Goal: Task Accomplishment & Management: Use online tool/utility

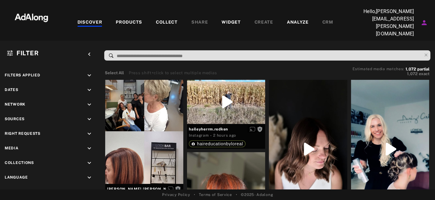
click at [161, 22] on div "DISCOVER PRODUCTS COLLECT SHARE WIDGET CREATE ANALYZE CRM" at bounding box center [205, 23] width 293 height 30
click at [160, 20] on div "COLLECT" at bounding box center [167, 22] width 22 height 7
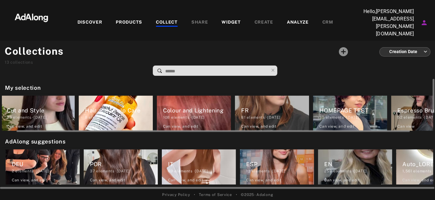
scroll to position [0, 10]
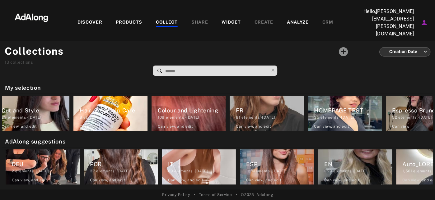
click at [116, 19] on div "PRODUCTS" at bounding box center [129, 22] width 26 height 7
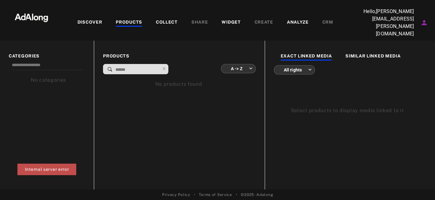
click at [157, 20] on div "COLLECT" at bounding box center [167, 22] width 22 height 7
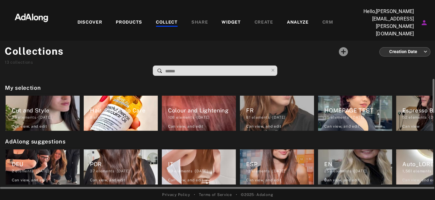
click at [38, 84] on h2 "My selection" at bounding box center [219, 88] width 428 height 8
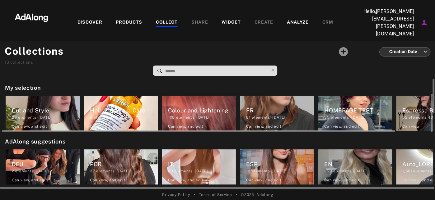
click at [332, 115] on div "35 elements · [DATE]" at bounding box center [358, 118] width 68 height 6
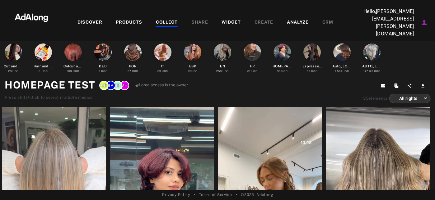
click at [164, 19] on div "COLLECT" at bounding box center [167, 22] width 22 height 7
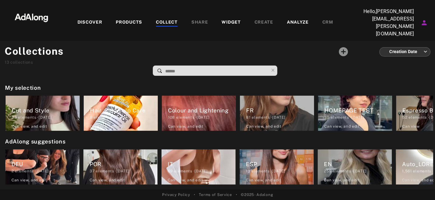
click at [124, 19] on div "PRODUCTS" at bounding box center [129, 22] width 26 height 7
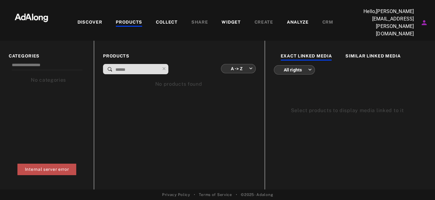
click at [86, 19] on div "DISCOVER" at bounding box center [90, 22] width 25 height 7
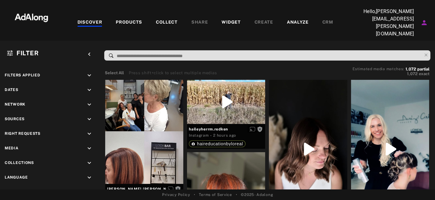
click at [172, 19] on div "COLLECT" at bounding box center [167, 22] width 22 height 7
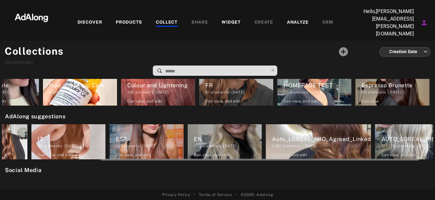
scroll to position [0, 132]
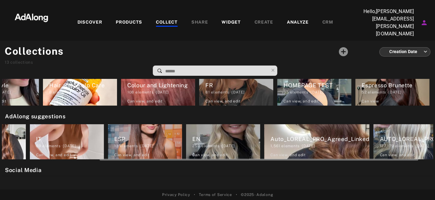
click at [401, 19] on p "Hello, [PERSON_NAME][EMAIL_ADDRESS][PERSON_NAME][DOMAIN_NAME]" at bounding box center [383, 23] width 62 height 30
click at [411, 17] on p "Hello, [PERSON_NAME][EMAIL_ADDRESS][PERSON_NAME][DOMAIN_NAME]" at bounding box center [383, 23] width 62 height 30
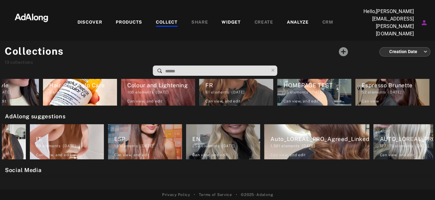
click at [227, 20] on div "WIDGET" at bounding box center [231, 22] width 19 height 7
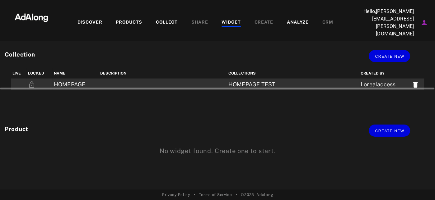
click at [81, 79] on td "HOMEPAGE" at bounding box center [75, 85] width 46 height 12
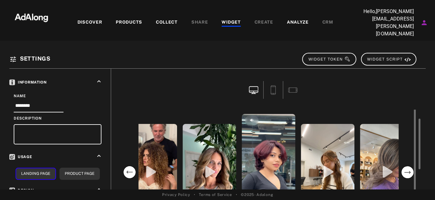
scroll to position [16, 0]
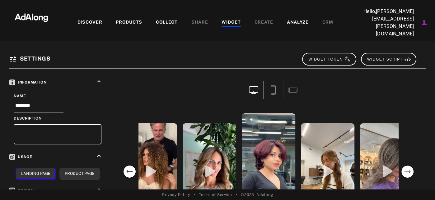
click at [275, 86] on icon at bounding box center [273, 90] width 9 height 9
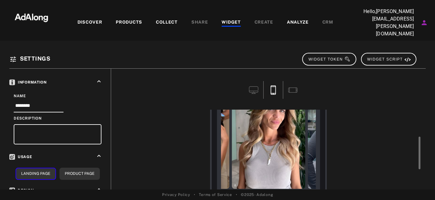
scroll to position [74, 0]
click at [295, 86] on icon at bounding box center [292, 90] width 9 height 9
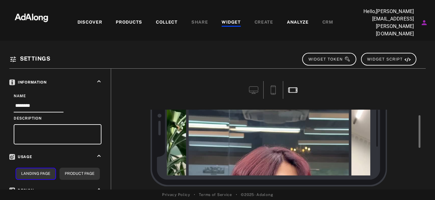
scroll to position [33, 0]
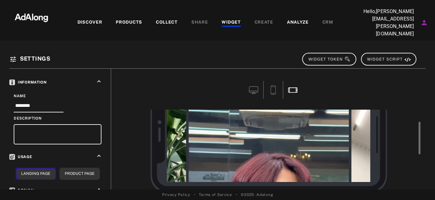
click at [251, 86] on icon at bounding box center [253, 90] width 9 height 9
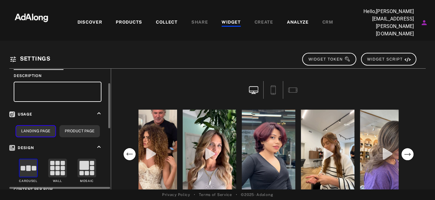
scroll to position [45, 0]
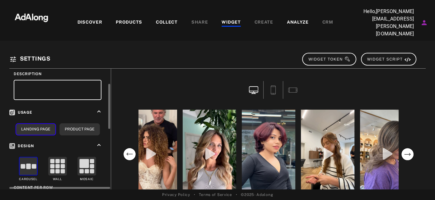
click at [62, 169] on rect at bounding box center [63, 171] width 4 height 4
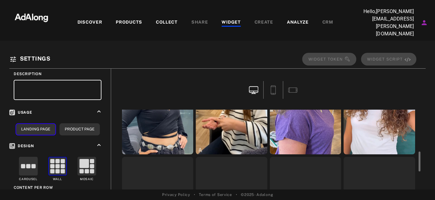
scroll to position [113, 0]
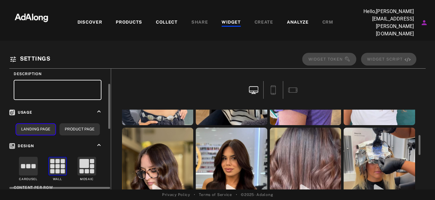
click at [84, 160] on rect at bounding box center [87, 167] width 18 height 18
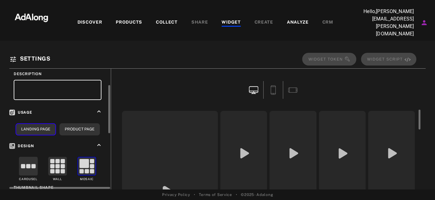
click at [30, 162] on rect at bounding box center [28, 167] width 18 height 18
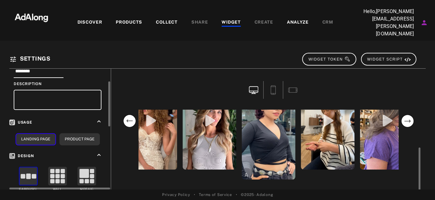
scroll to position [35, 0]
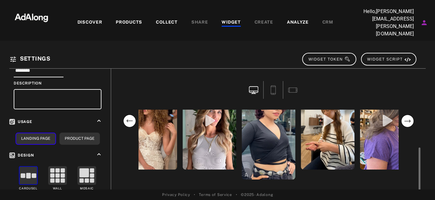
click at [161, 128] on video "open the preview of the instagram content created by vitosatalino_official" at bounding box center [151, 121] width 54 height 97
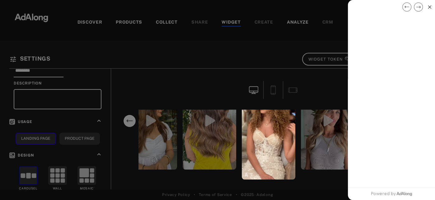
click at [423, 8] on div at bounding box center [419, 7] width 12 height 12
click at [418, 8] on circle "next" at bounding box center [418, 6] width 9 height 9
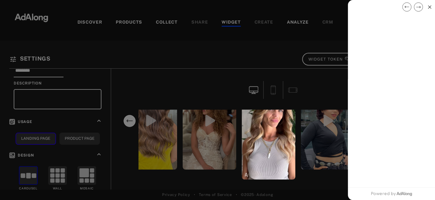
click at [197, 140] on div at bounding box center [217, 100] width 435 height 200
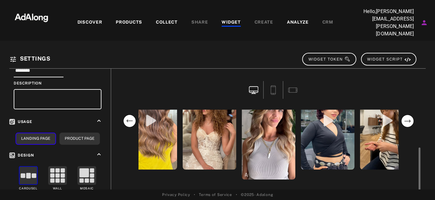
click at [205, 118] on video "open the preview of the instagram content created by vitosatalino_official" at bounding box center [210, 121] width 54 height 97
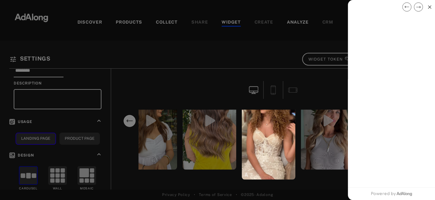
click at [430, 8] on icon at bounding box center [429, 6] width 3 height 3
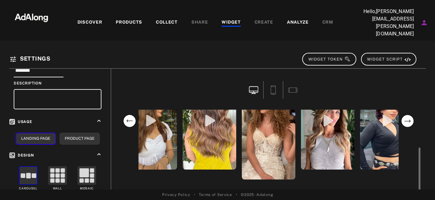
click at [255, 127] on video "open the preview of the instagram content created by vitosatalino_official" at bounding box center [269, 121] width 54 height 117
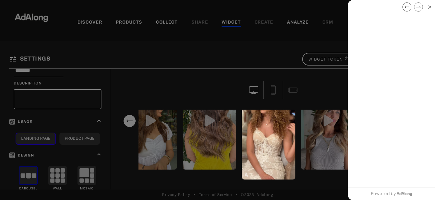
click at [432, 6] on div at bounding box center [418, 7] width 34 height 12
click at [429, 7] on icon at bounding box center [429, 6] width 3 height 3
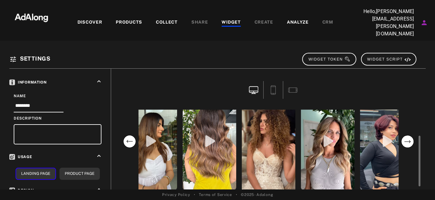
scroll to position [46, 0]
click at [408, 136] on circle "next" at bounding box center [407, 142] width 12 height 12
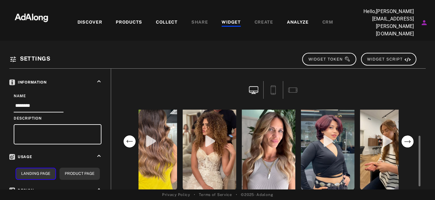
click at [408, 136] on circle "next" at bounding box center [407, 142] width 12 height 12
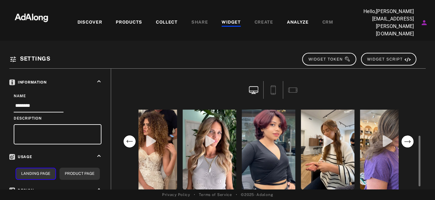
click at [408, 136] on circle "next" at bounding box center [407, 142] width 12 height 12
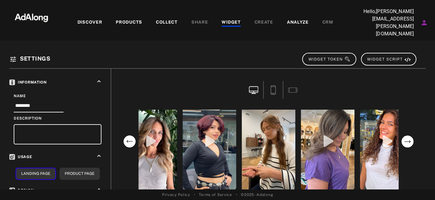
click at [274, 86] on icon at bounding box center [273, 90] width 9 height 9
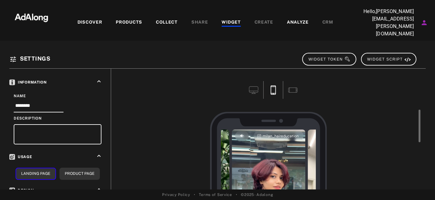
scroll to position [0, 0]
